Goal: Transaction & Acquisition: Download file/media

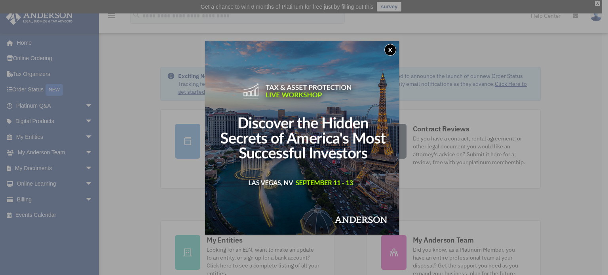
click at [42, 166] on div "x" at bounding box center [304, 137] width 608 height 275
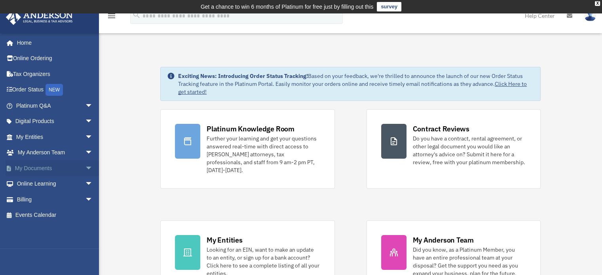
click at [42, 165] on link "My Documents arrow_drop_down" at bounding box center [55, 168] width 99 height 16
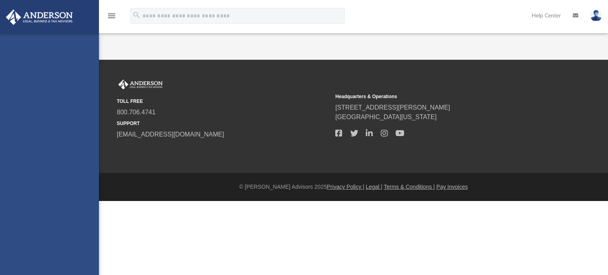
click at [84, 166] on div "[EMAIL_ADDRESS][DOMAIN_NAME] Sign Out [EMAIL_ADDRESS][DOMAIN_NAME] Home Online …" at bounding box center [49, 170] width 99 height 275
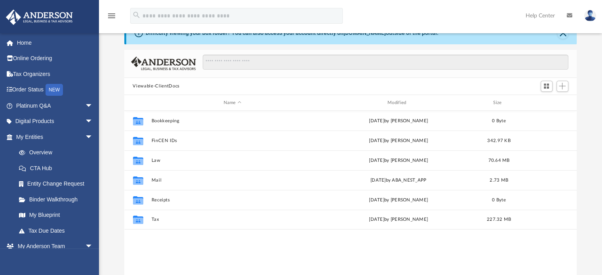
scroll to position [79, 0]
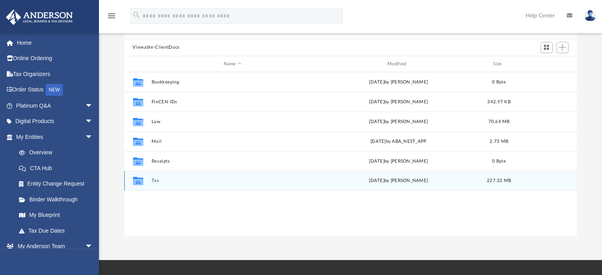
click at [175, 177] on div "Collaborated Folder Tax [DATE] by [PERSON_NAME] 227.32 MB" at bounding box center [350, 181] width 453 height 20
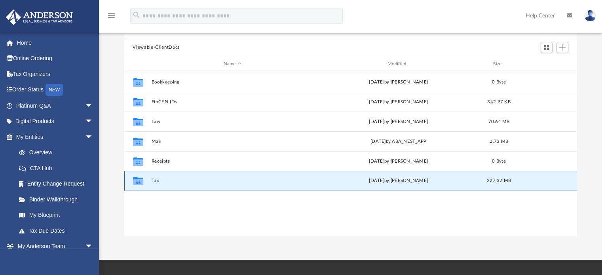
click at [175, 177] on div "Collaborated Folder Tax [DATE] by [PERSON_NAME] 227.32 MB" at bounding box center [350, 181] width 453 height 20
click at [138, 179] on icon "grid" at bounding box center [138, 182] width 10 height 6
click at [136, 180] on icon "grid" at bounding box center [138, 182] width 10 height 6
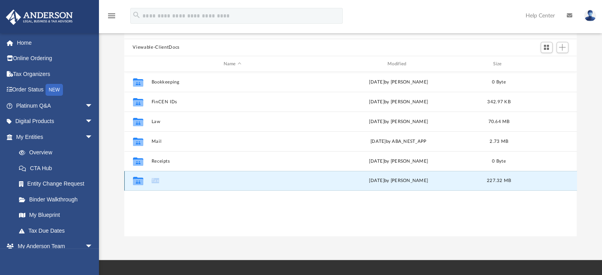
click at [137, 180] on icon "grid" at bounding box center [138, 182] width 10 height 6
click at [157, 181] on button "Tax" at bounding box center [232, 181] width 162 height 5
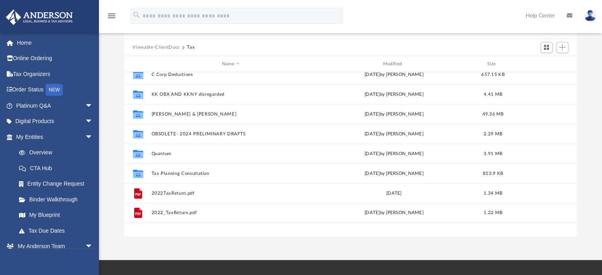
scroll to position [0, 0]
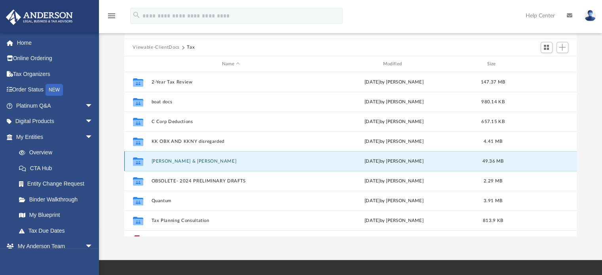
click at [176, 160] on button "[PERSON_NAME] & [PERSON_NAME]" at bounding box center [231, 161] width 160 height 5
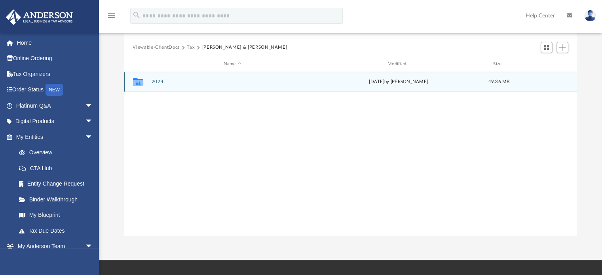
click at [156, 80] on button "2024" at bounding box center [232, 82] width 162 height 5
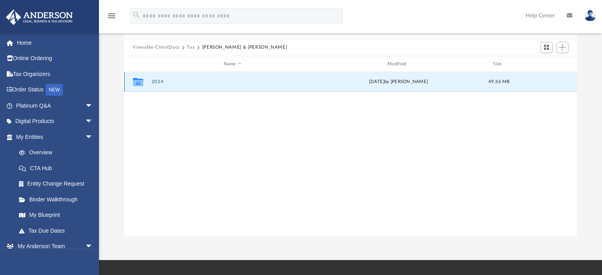
click at [156, 80] on button "2024" at bounding box center [232, 82] width 162 height 5
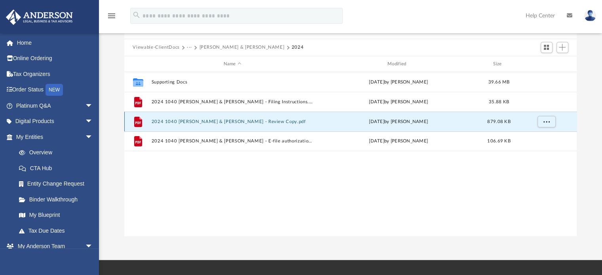
click at [205, 120] on button "2024 1040 [PERSON_NAME] & [PERSON_NAME] - Review Copy.pdf" at bounding box center [232, 121] width 162 height 5
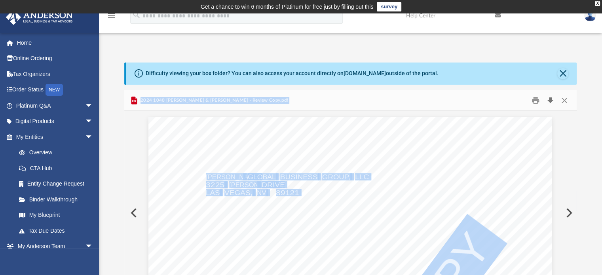
click at [554, 98] on button "Download" at bounding box center [550, 100] width 14 height 12
